Goal: Task Accomplishment & Management: Manage account settings

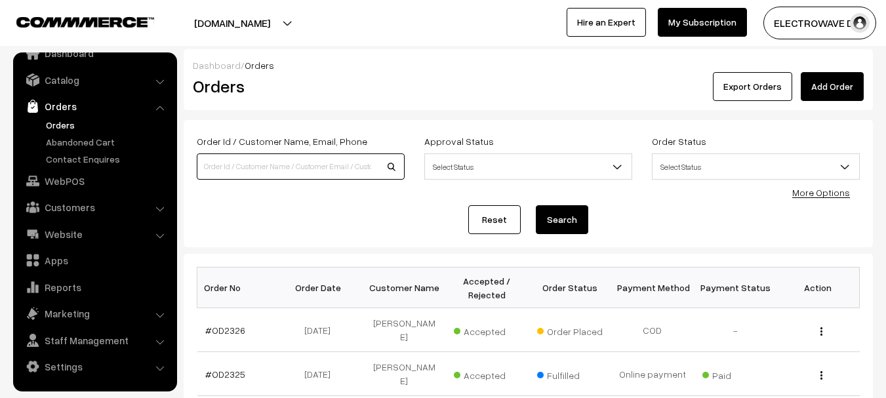
click at [232, 168] on input at bounding box center [301, 166] width 208 height 26
type input "OD2230"
click at [536, 205] on button "Search" at bounding box center [562, 219] width 52 height 29
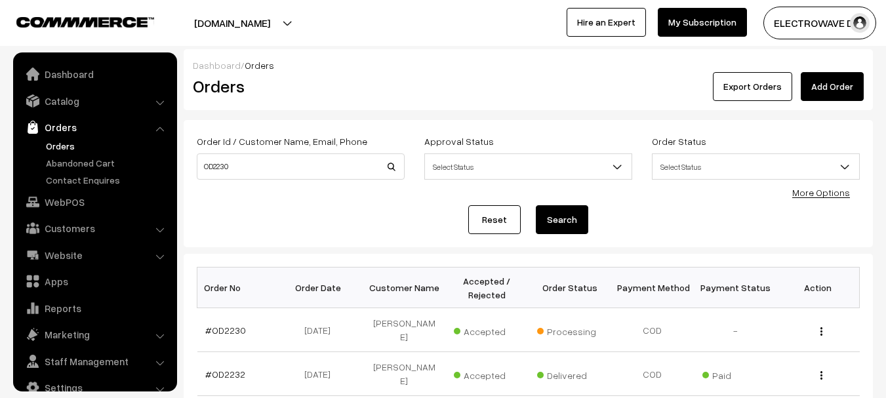
scroll to position [21, 0]
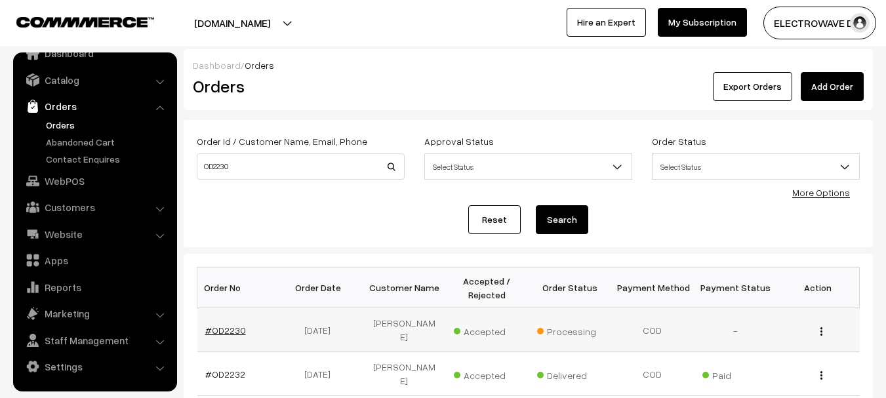
click at [224, 326] on link "#OD2230" at bounding box center [225, 330] width 41 height 11
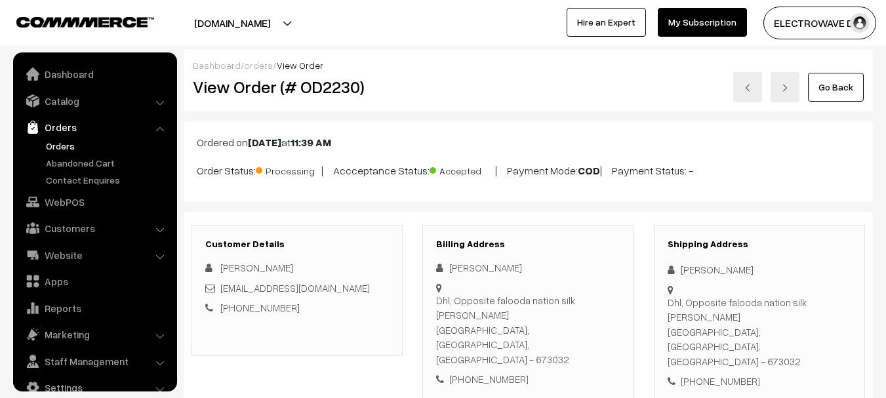
scroll to position [21, 0]
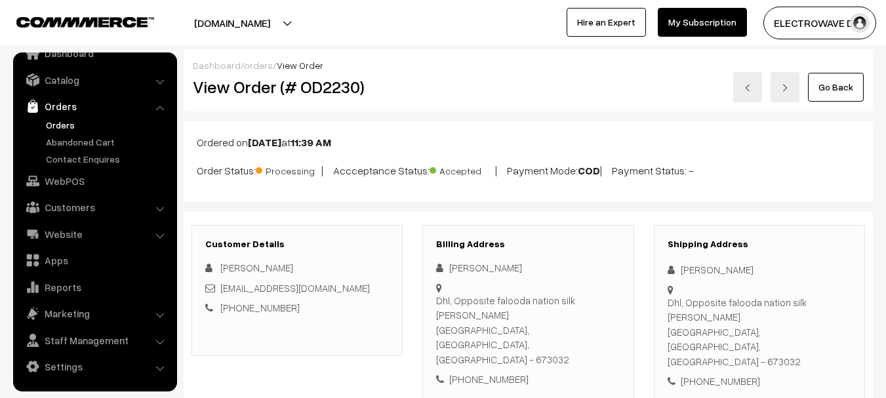
click at [727, 374] on div "+91 8138889194" at bounding box center [759, 381] width 184 height 15
copy div "8138889194"
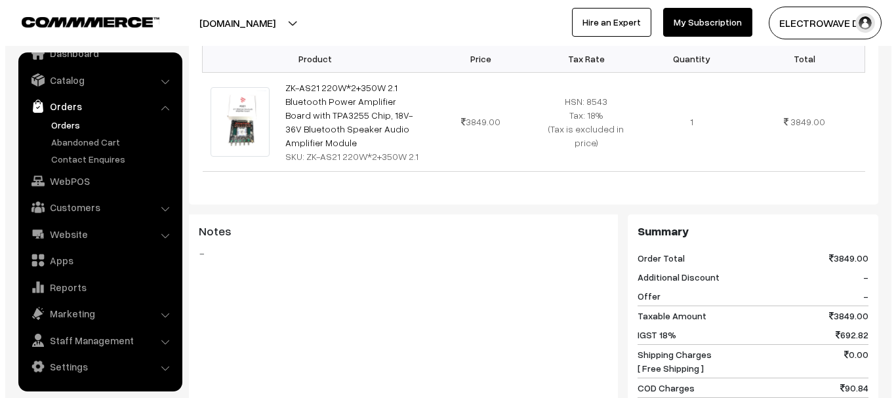
scroll to position [590, 0]
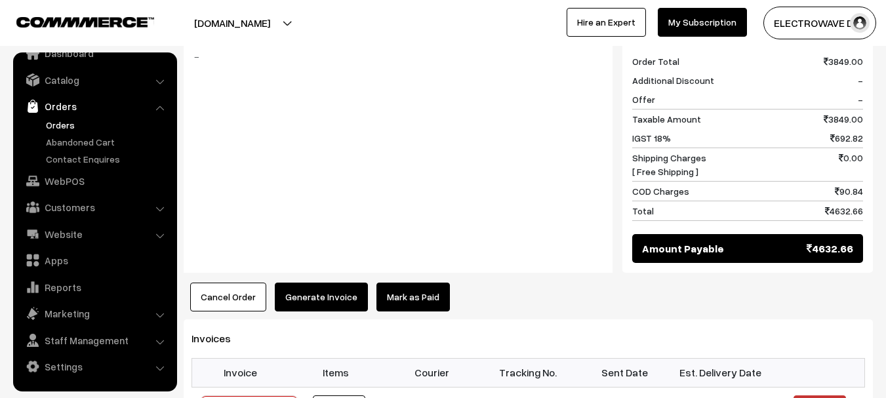
click at [229, 283] on button "Cancel Order" at bounding box center [228, 297] width 76 height 29
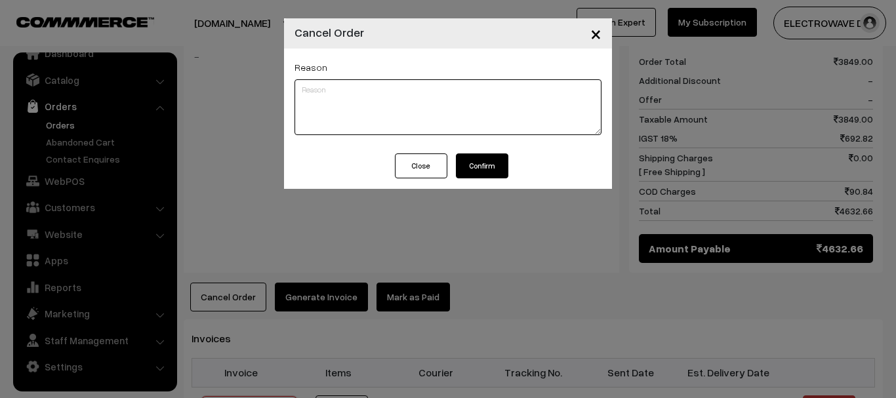
click at [405, 107] on textarea at bounding box center [447, 107] width 307 height 56
click at [262, 98] on div "× Cancel Order Reason rto Close Confirm" at bounding box center [448, 199] width 896 height 398
type textarea "rto"
click at [324, 90] on textarea "rto" at bounding box center [447, 107] width 307 height 56
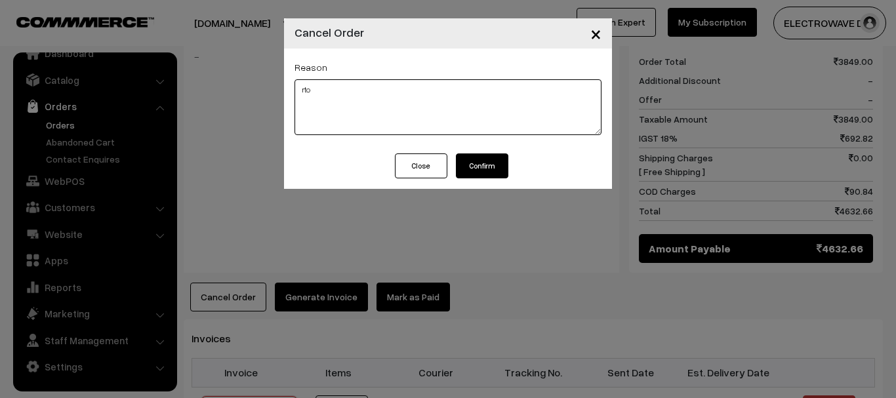
click at [324, 90] on textarea "rto" at bounding box center [447, 107] width 307 height 56
type textarea "RTO"
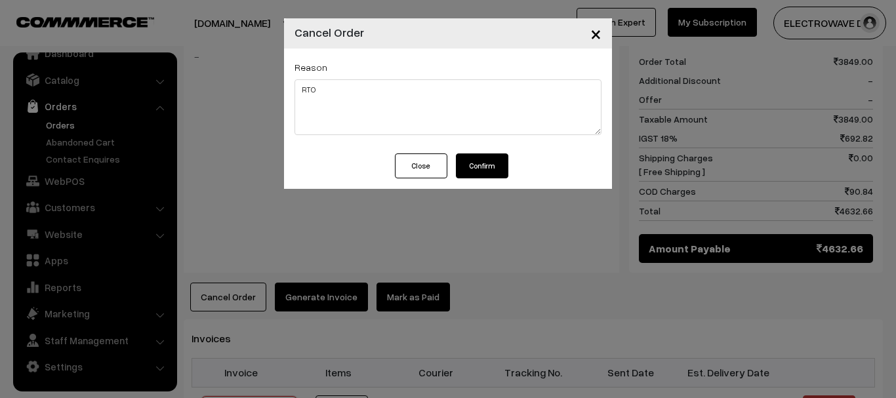
click at [479, 158] on button "Confirm" at bounding box center [482, 165] width 52 height 25
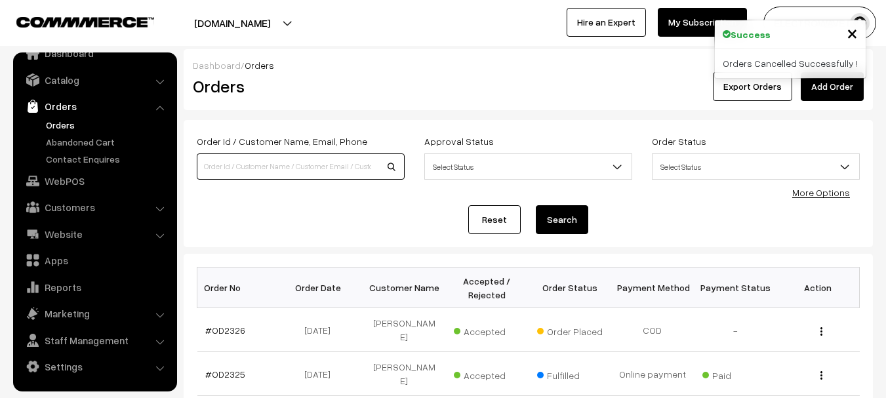
click at [279, 159] on input at bounding box center [301, 166] width 208 height 26
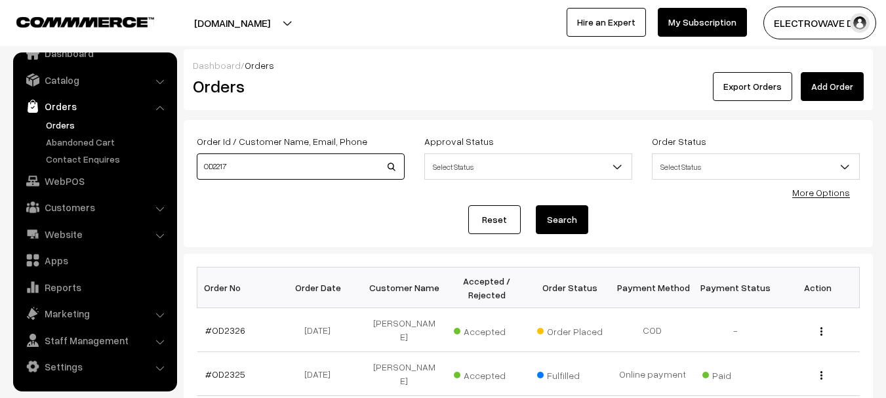
type input "OD2217"
click at [536, 205] on button "Search" at bounding box center [562, 219] width 52 height 29
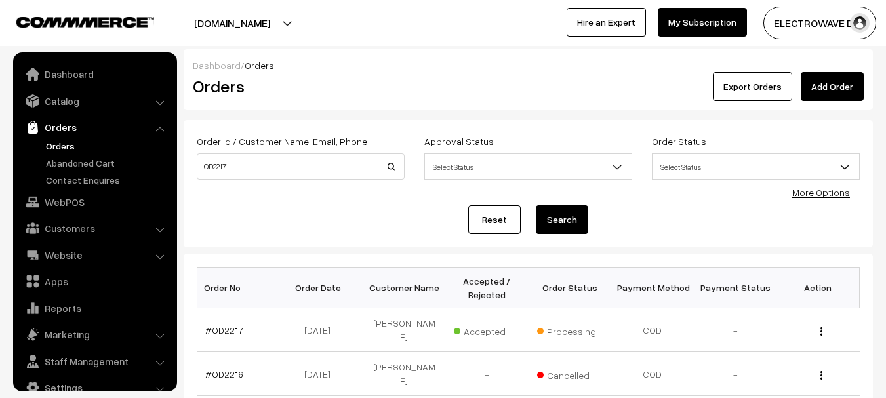
scroll to position [21, 0]
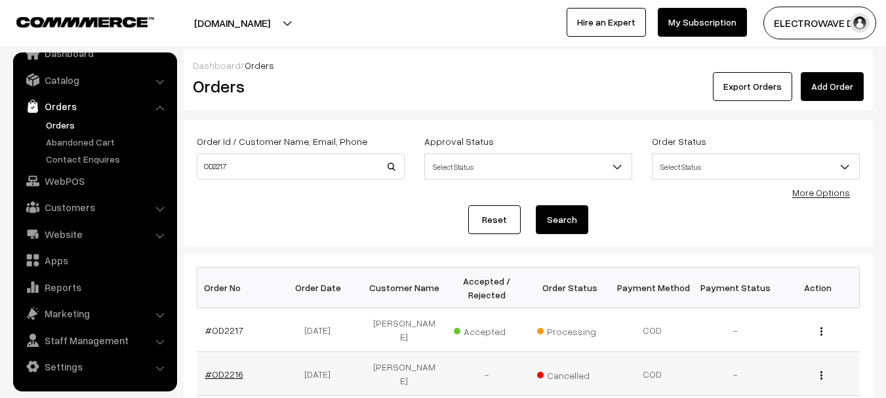
click at [227, 368] on link "#OD2216" at bounding box center [224, 373] width 38 height 11
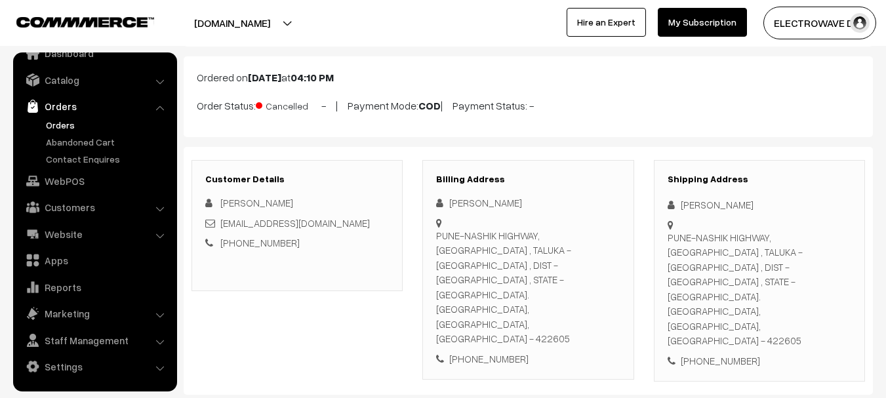
scroll to position [197, 0]
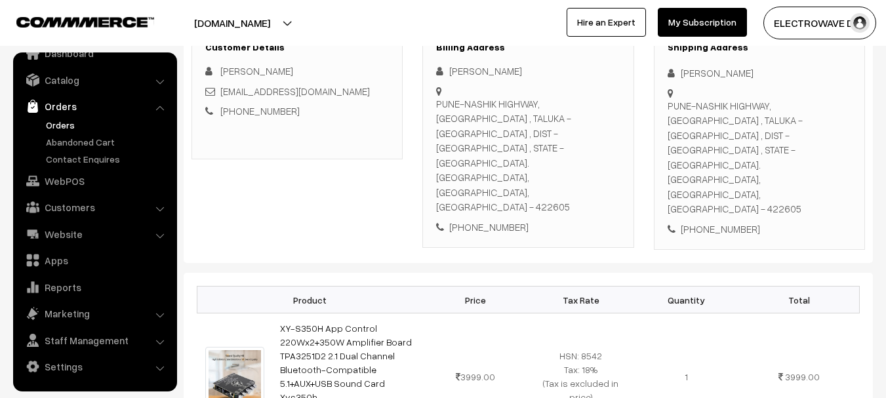
click at [731, 178] on div "Shipping Address [PERSON_NAME] [GEOGRAPHIC_DATA]-[GEOGRAPHIC_DATA], [GEOGRAPHIC…" at bounding box center [759, 139] width 211 height 222
copy div "9552418347"
click at [71, 127] on link "Orders" at bounding box center [108, 125] width 130 height 14
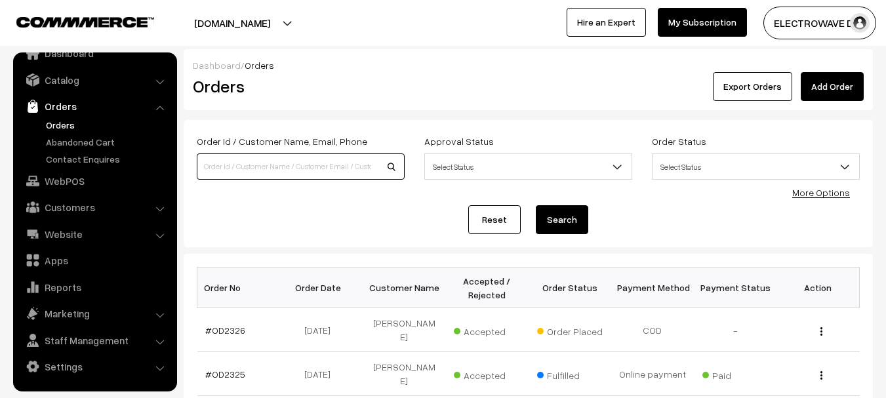
click at [292, 166] on input at bounding box center [301, 166] width 208 height 26
type input "OD2217"
click at [536, 205] on button "Search" at bounding box center [562, 219] width 52 height 29
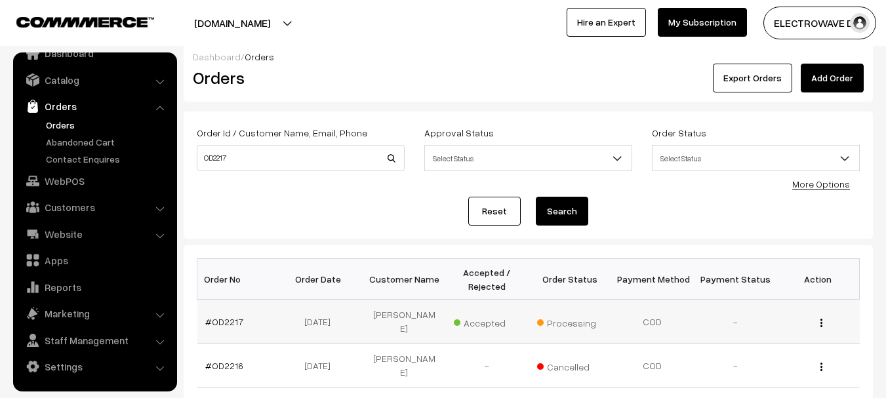
scroll to position [66, 0]
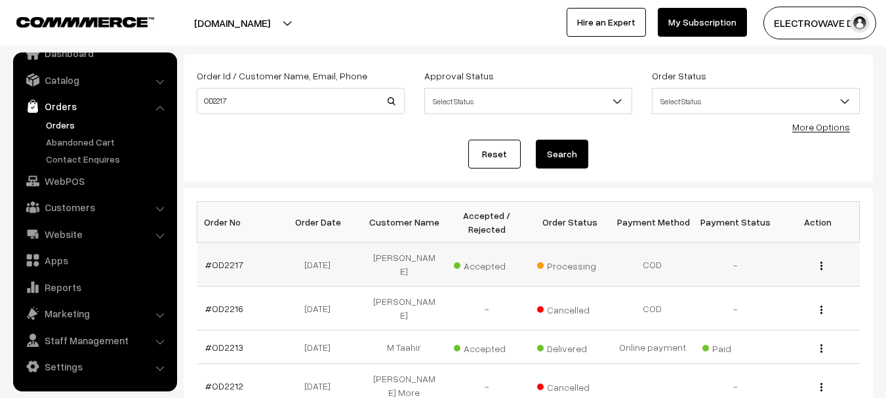
click at [198, 259] on td "#OD2217" at bounding box center [238, 265] width 83 height 44
click at [218, 265] on td "#OD2217" at bounding box center [238, 265] width 83 height 44
click at [223, 260] on link "#OD2217" at bounding box center [224, 264] width 38 height 11
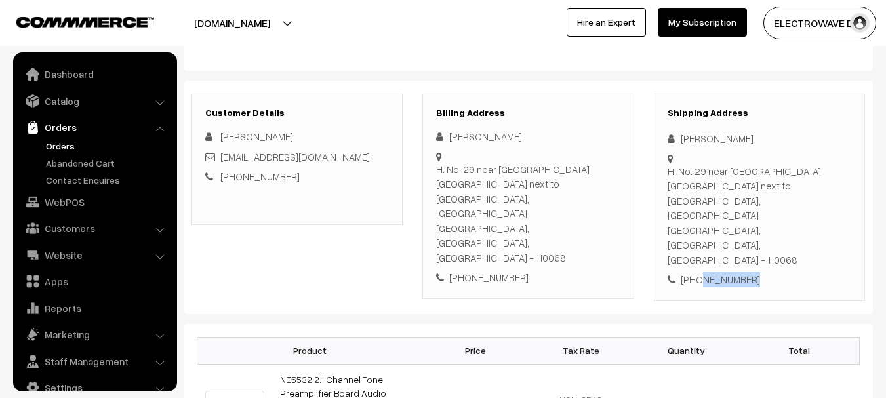
click at [716, 272] on div "+91 9811128527" at bounding box center [759, 279] width 184 height 15
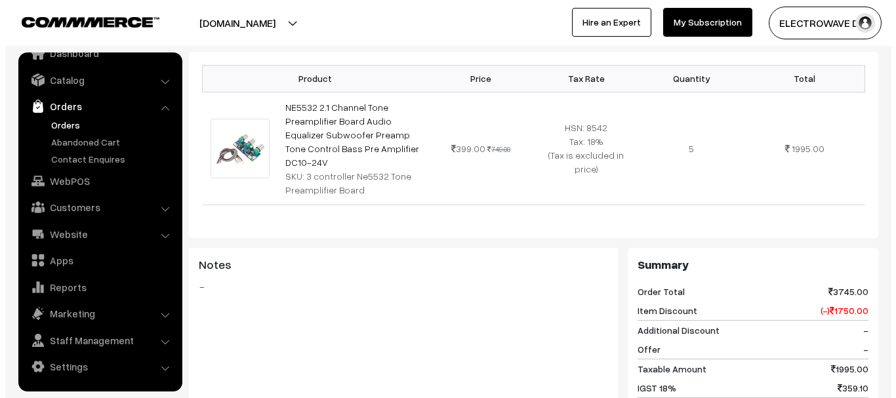
scroll to position [590, 0]
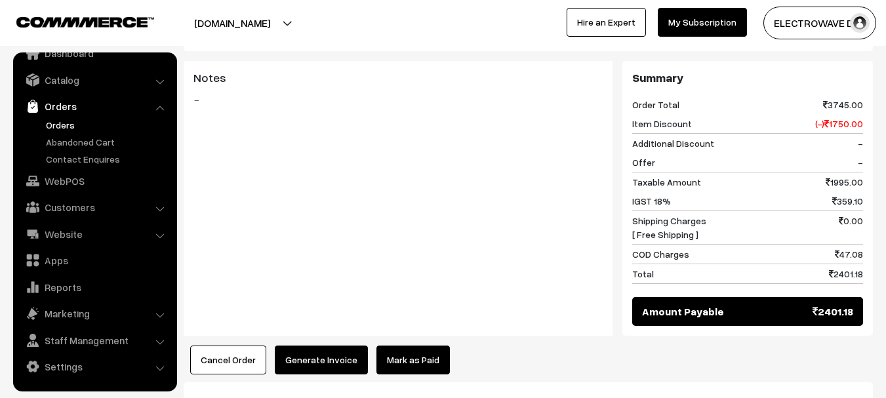
click at [229, 346] on button "Cancel Order" at bounding box center [228, 360] width 76 height 29
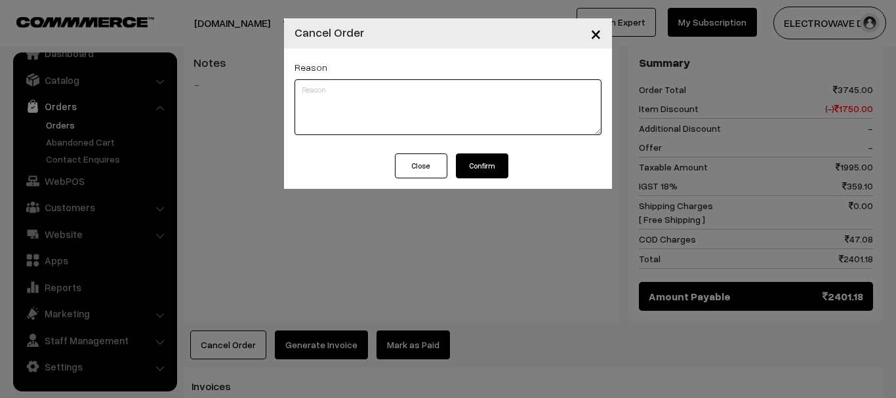
click at [467, 113] on textarea at bounding box center [447, 107] width 307 height 56
type textarea "RTO"
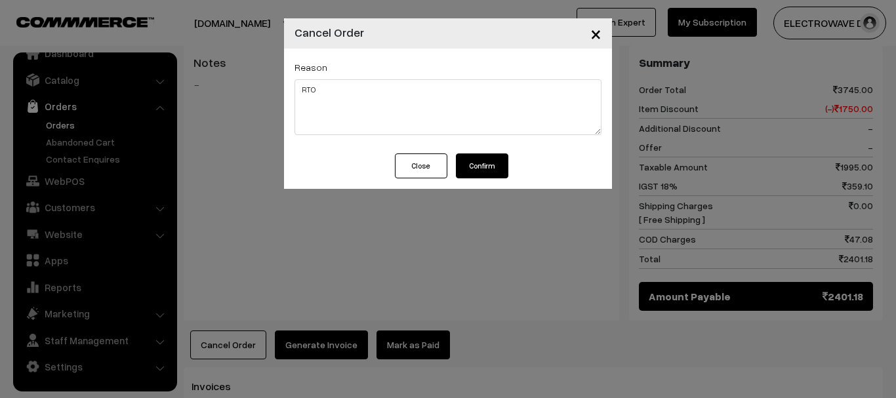
click at [492, 160] on button "Confirm" at bounding box center [482, 165] width 52 height 25
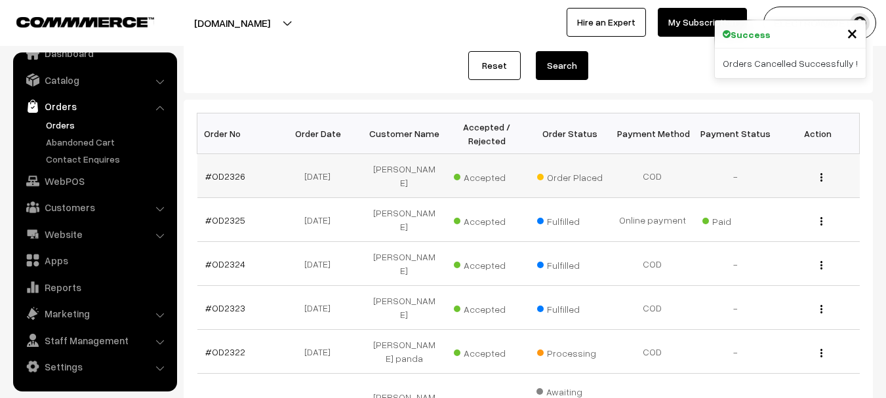
scroll to position [131, 0]
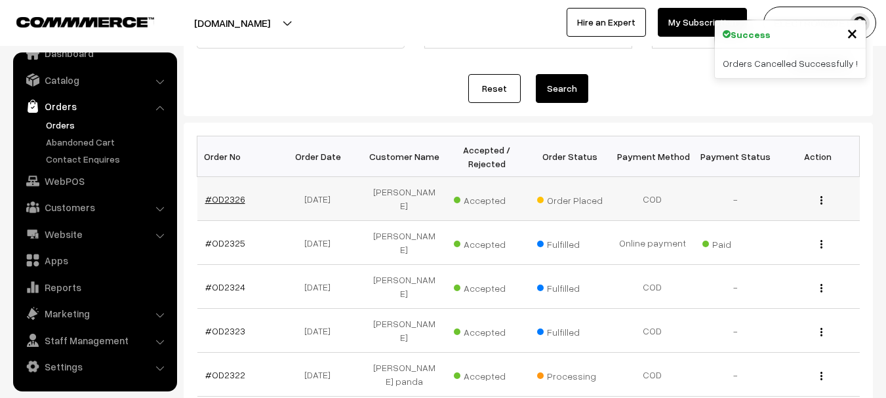
click at [220, 194] on link "#OD2326" at bounding box center [225, 198] width 40 height 11
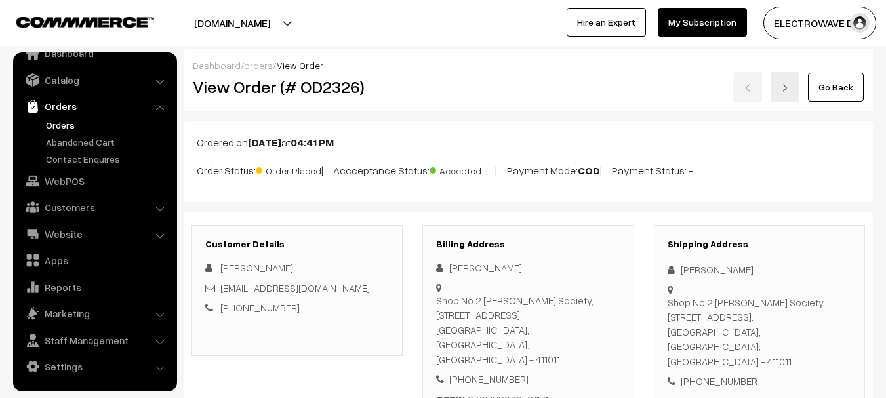
click at [60, 126] on link "Orders" at bounding box center [108, 125] width 130 height 14
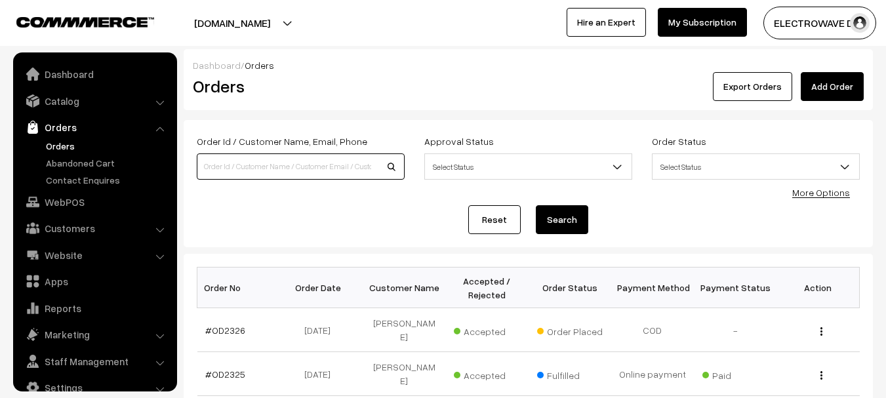
drag, startPoint x: 0, startPoint y: 0, endPoint x: 306, endPoint y: 156, distance: 343.6
click at [304, 155] on input at bounding box center [301, 166] width 208 height 26
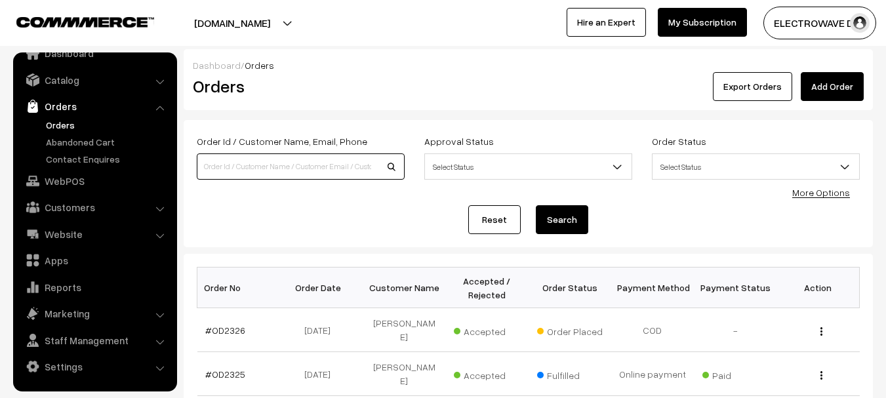
paste input "9811128527"
click at [290, 156] on input "9811128527" at bounding box center [301, 166] width 208 height 26
type input "OD2217"
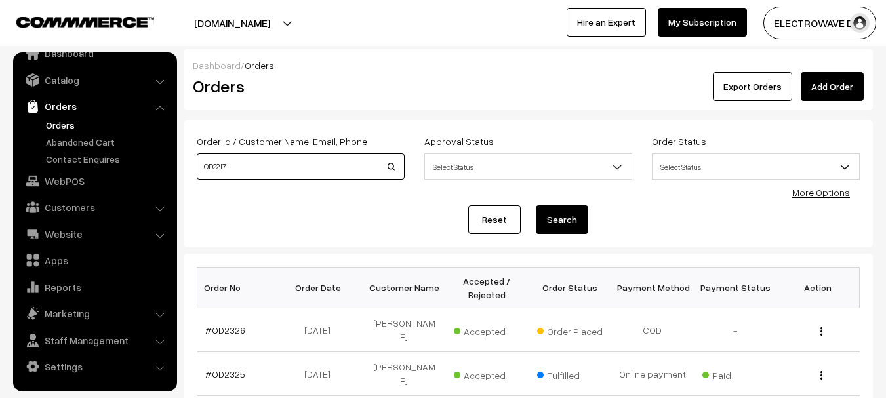
click at [536, 205] on button "Search" at bounding box center [562, 219] width 52 height 29
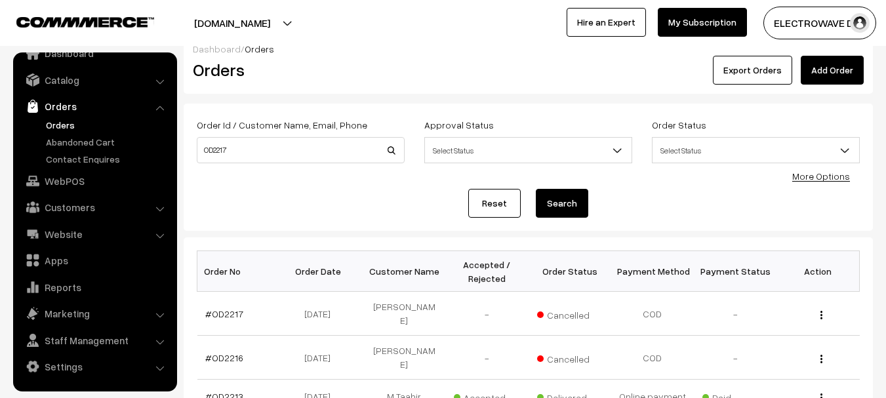
scroll to position [131, 0]
